Goal: Task Accomplishment & Management: Use online tool/utility

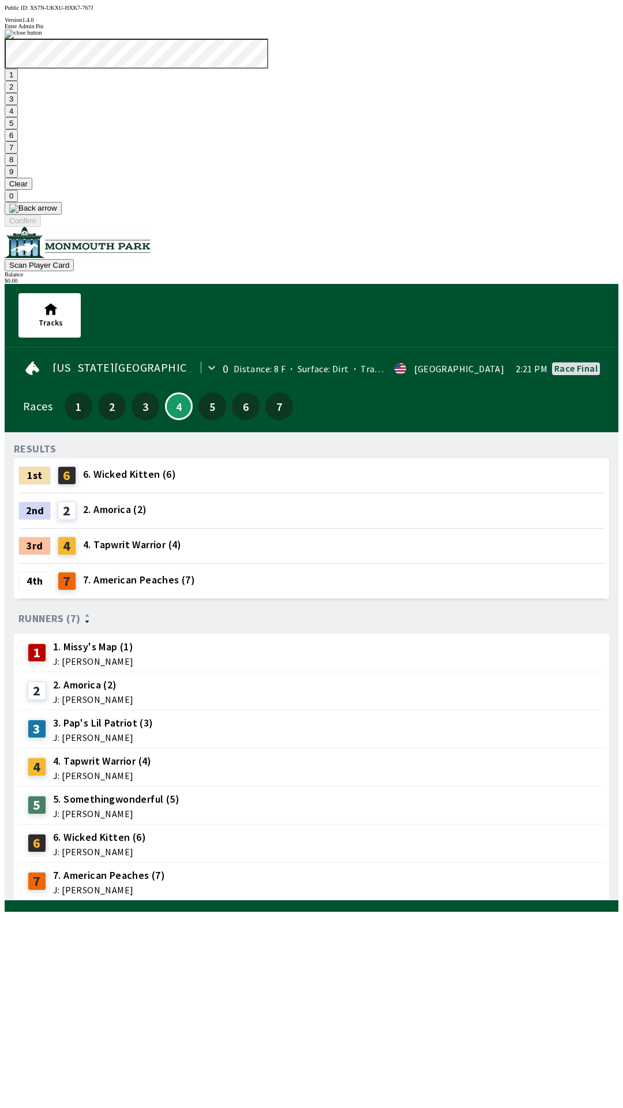
click at [18, 178] on button "9" at bounding box center [11, 172] width 13 height 12
click at [18, 154] on button "7" at bounding box center [11, 147] width 13 height 12
click at [18, 105] on button "3" at bounding box center [11, 99] width 13 height 12
click at [41, 227] on button "Confirm" at bounding box center [23, 221] width 36 height 12
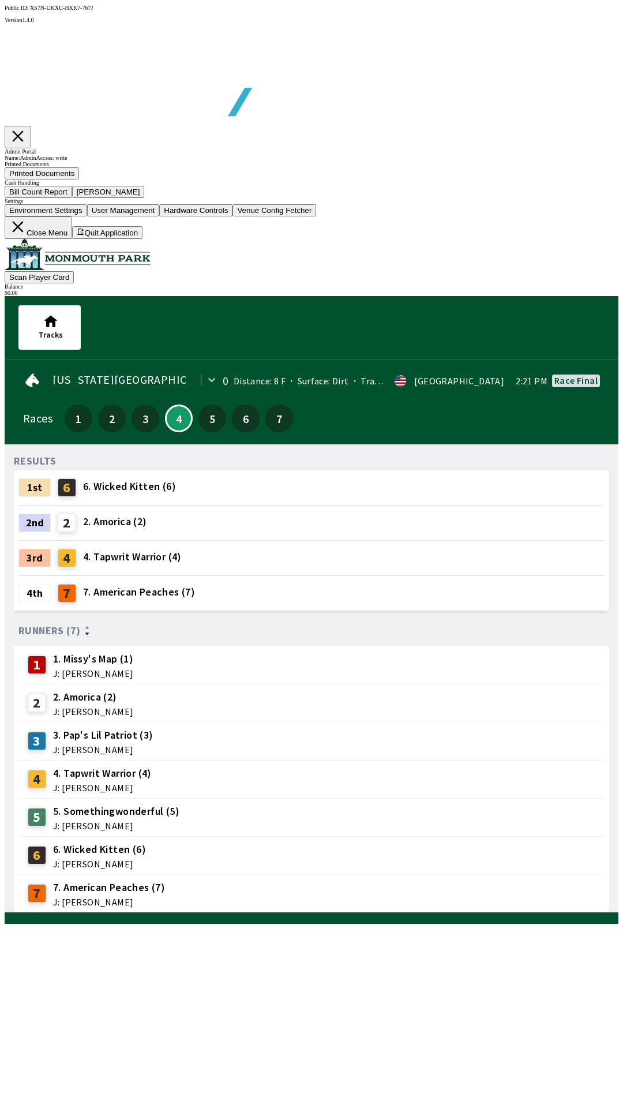
click at [72, 198] on button "Bill Count Report" at bounding box center [39, 192] width 68 height 12
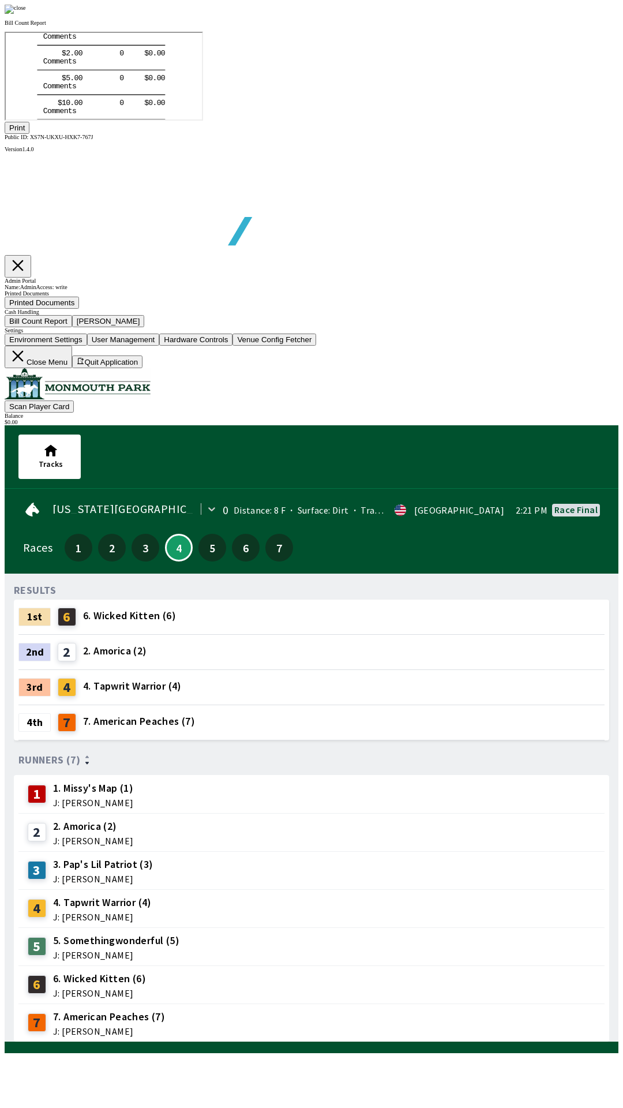
scroll to position [135, 0]
click at [527, 14] on div at bounding box center [312, 9] width 614 height 9
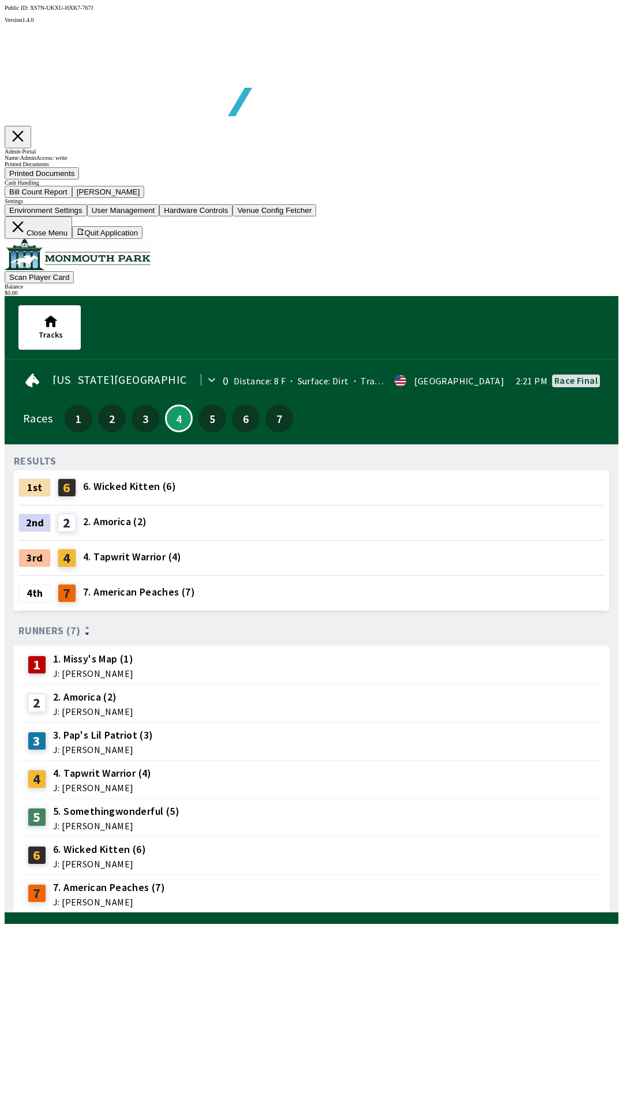
click at [27, 235] on icon at bounding box center [17, 226] width 17 height 17
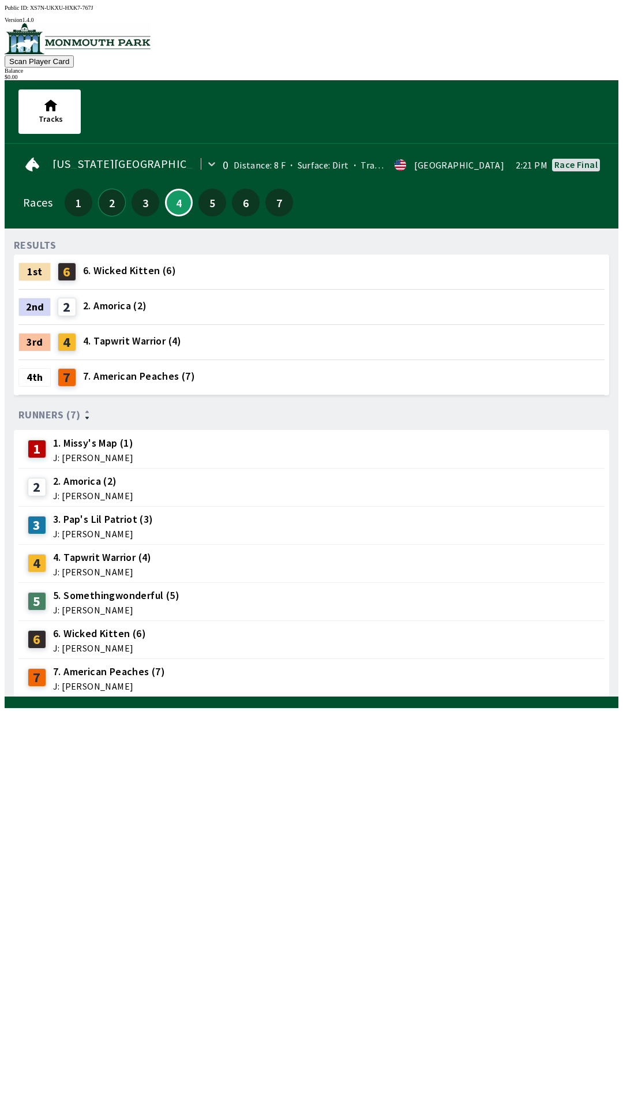
click at [110, 200] on button "2" at bounding box center [112, 203] width 28 height 28
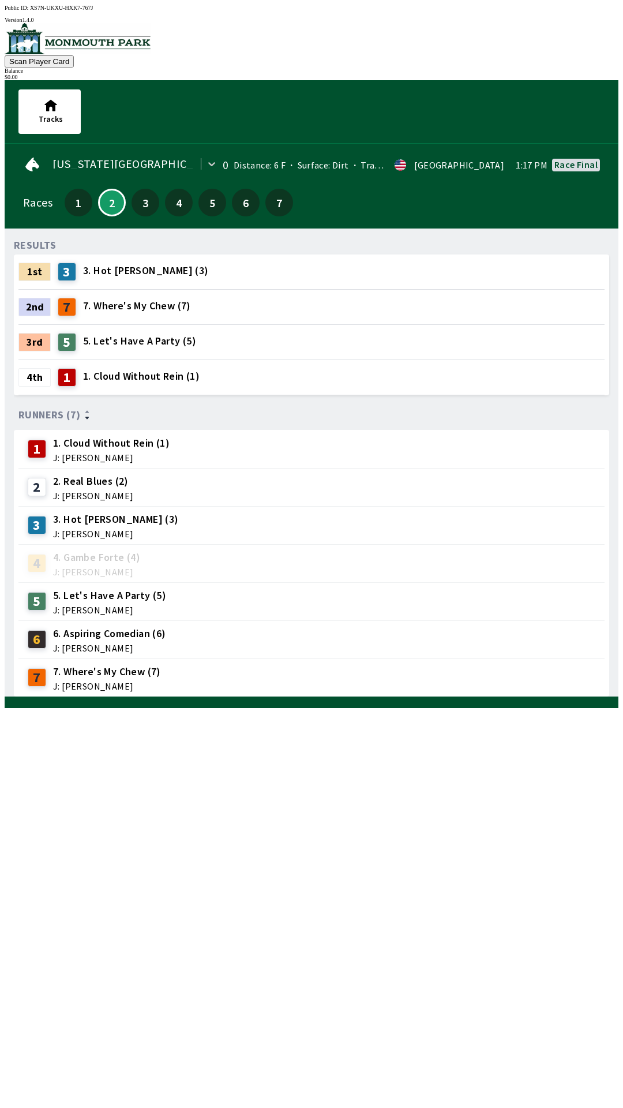
click at [270, 211] on div "7" at bounding box center [279, 202] width 33 height 33
